Goal: Navigation & Orientation: Find specific page/section

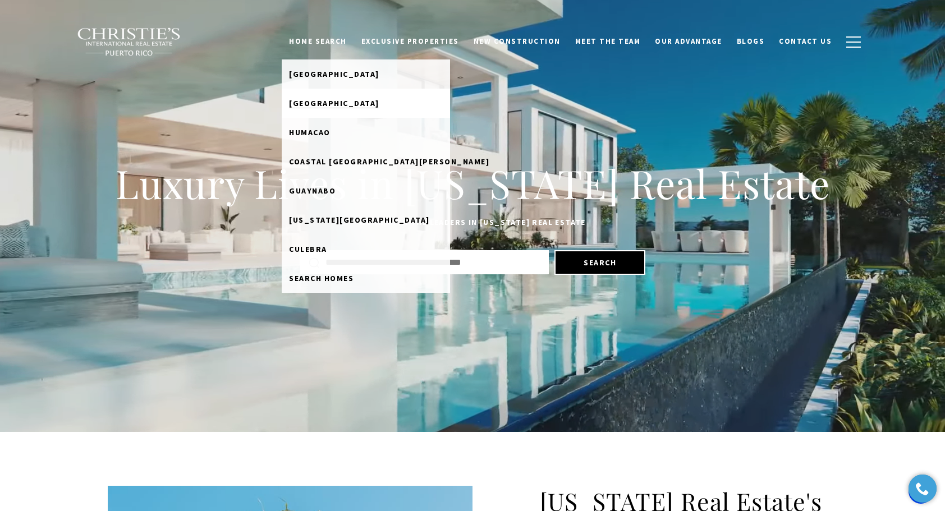
click at [347, 105] on span "[GEOGRAPHIC_DATA]" at bounding box center [334, 103] width 90 height 10
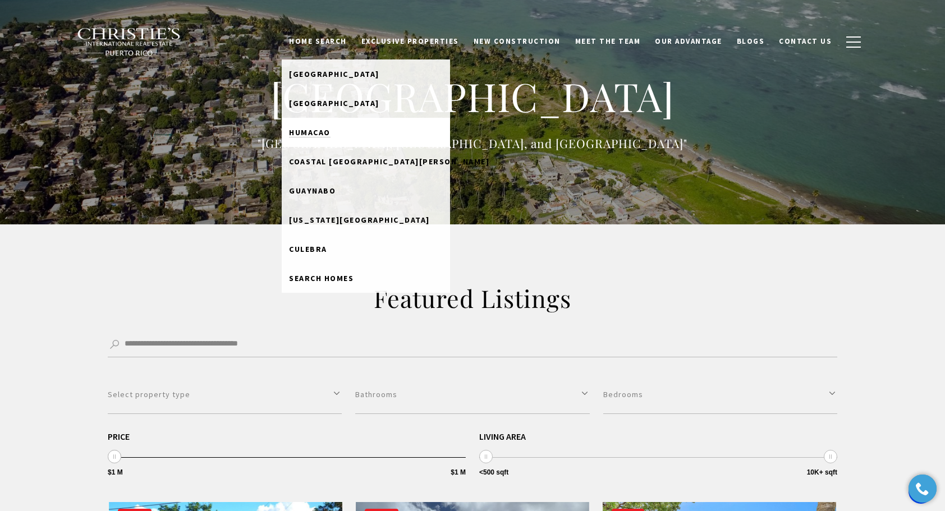
click at [333, 137] on link "Humacao" at bounding box center [366, 132] width 168 height 29
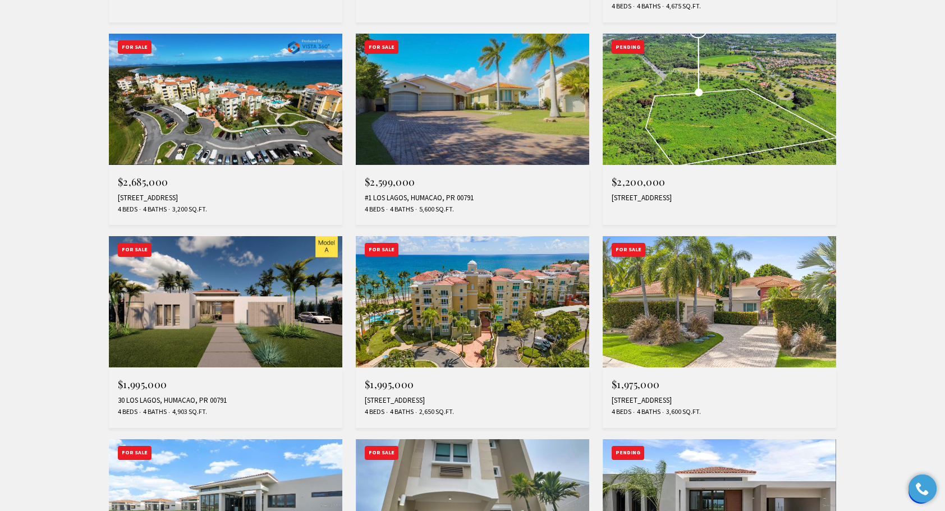
scroll to position [587, 0]
